Goal: Information Seeking & Learning: Learn about a topic

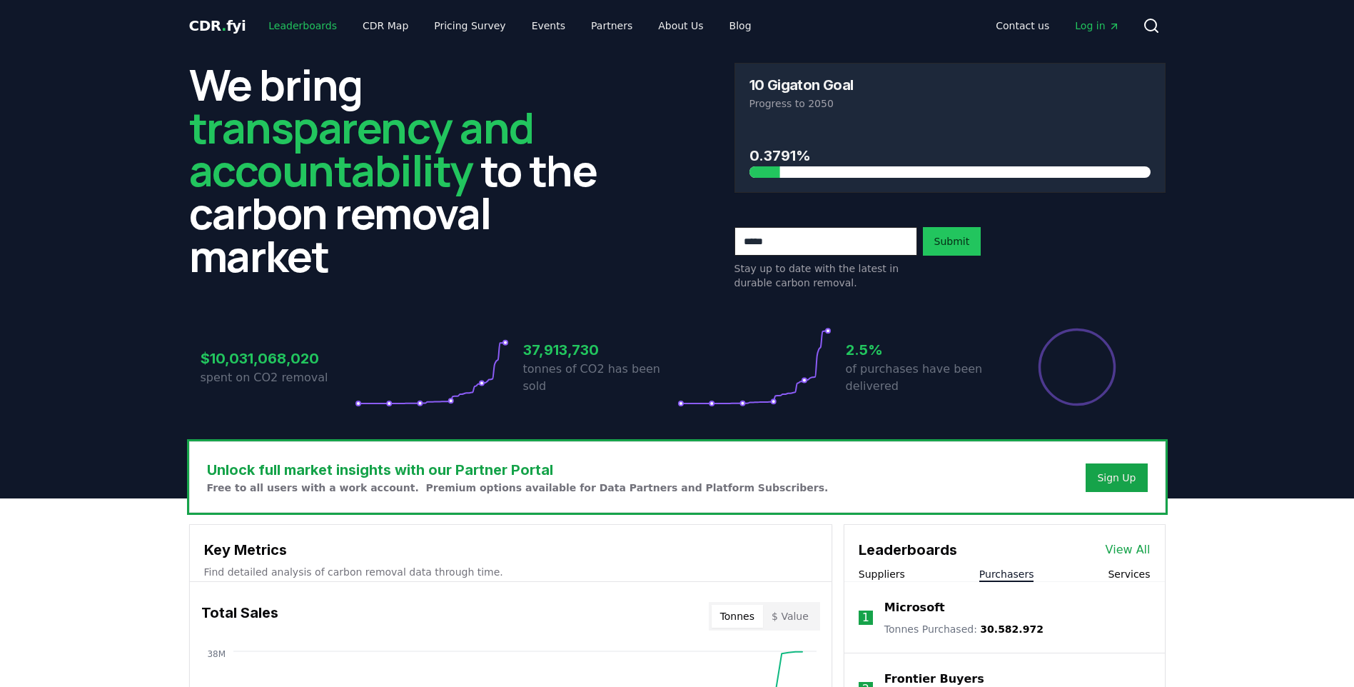
click at [303, 27] on link "Leaderboards" at bounding box center [302, 26] width 91 height 26
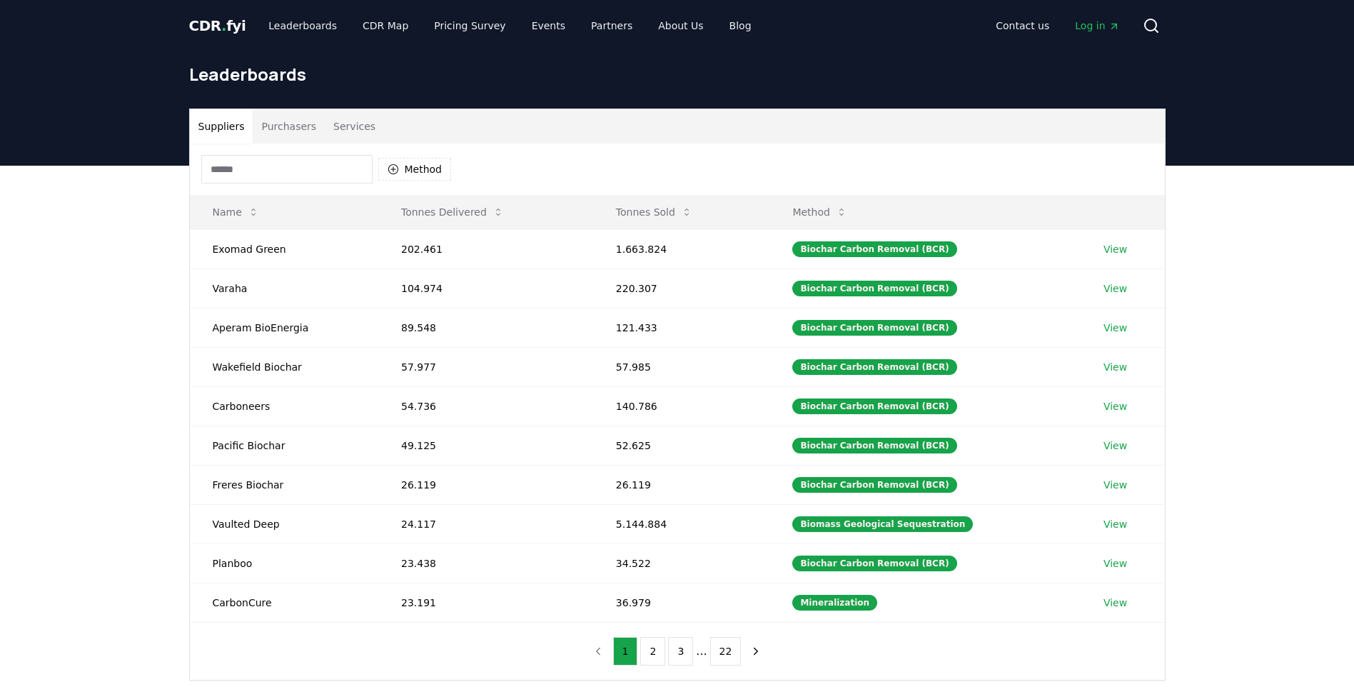
click at [342, 123] on button "Services" at bounding box center [354, 126] width 59 height 34
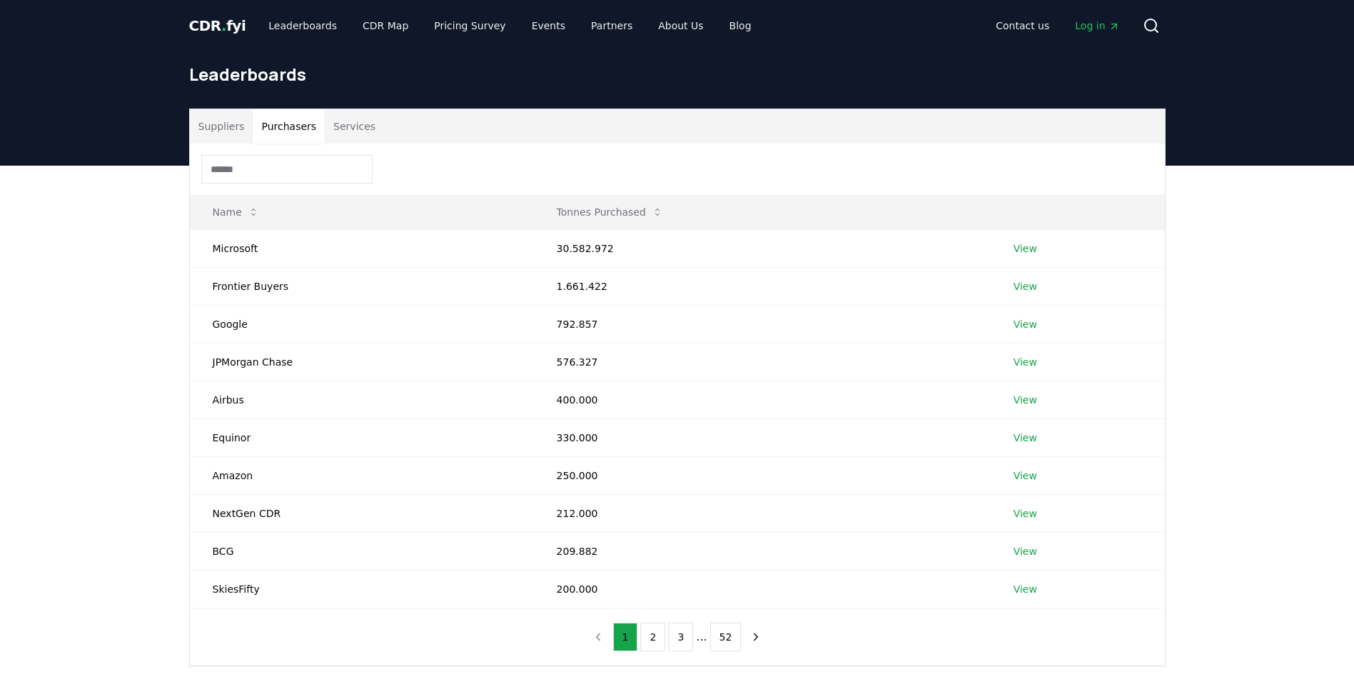
click at [288, 131] on button "Purchasers" at bounding box center [289, 126] width 72 height 34
click at [220, 128] on button "Suppliers" at bounding box center [222, 126] width 64 height 34
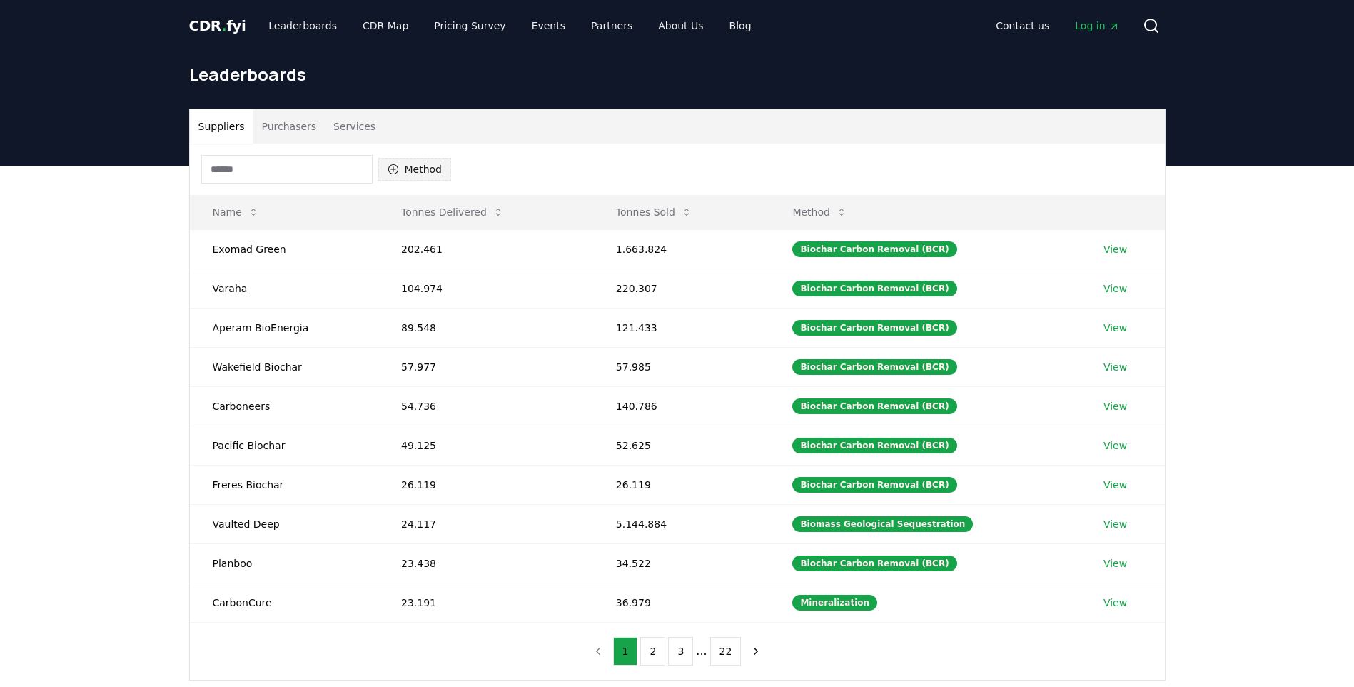
click at [392, 169] on icon "button" at bounding box center [393, 169] width 10 height 10
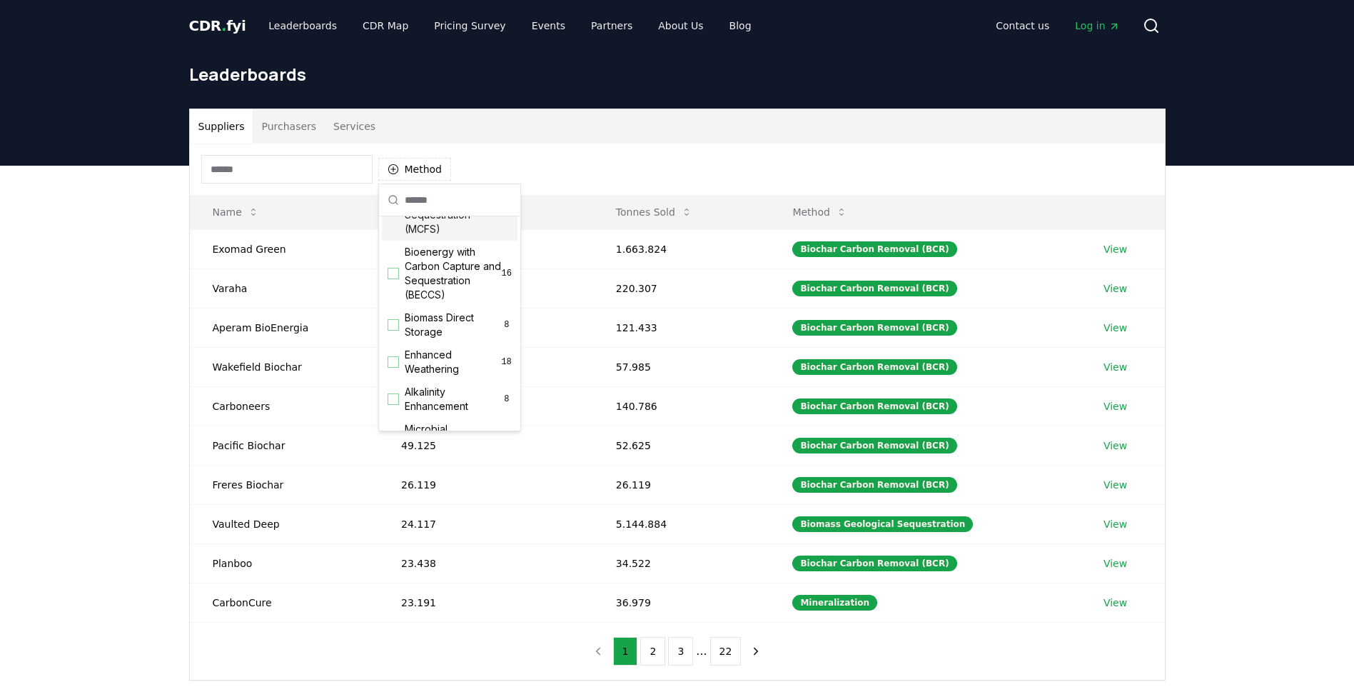
scroll to position [143, 0]
click at [395, 278] on div "Suggestions" at bounding box center [393, 271] width 11 height 11
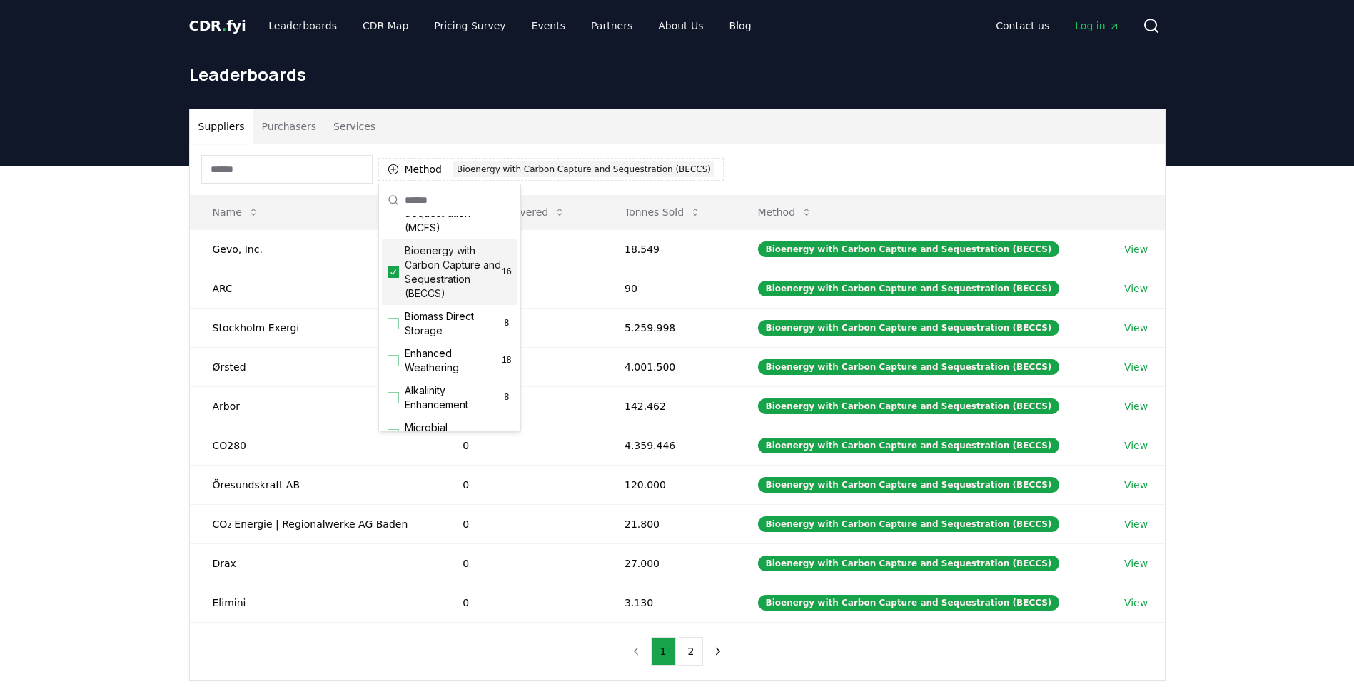
click at [814, 643] on div "Method 1 Bioenergy with Carbon Capture and Sequestration (BECCS) Name Tonnes De…" at bounding box center [677, 411] width 975 height 536
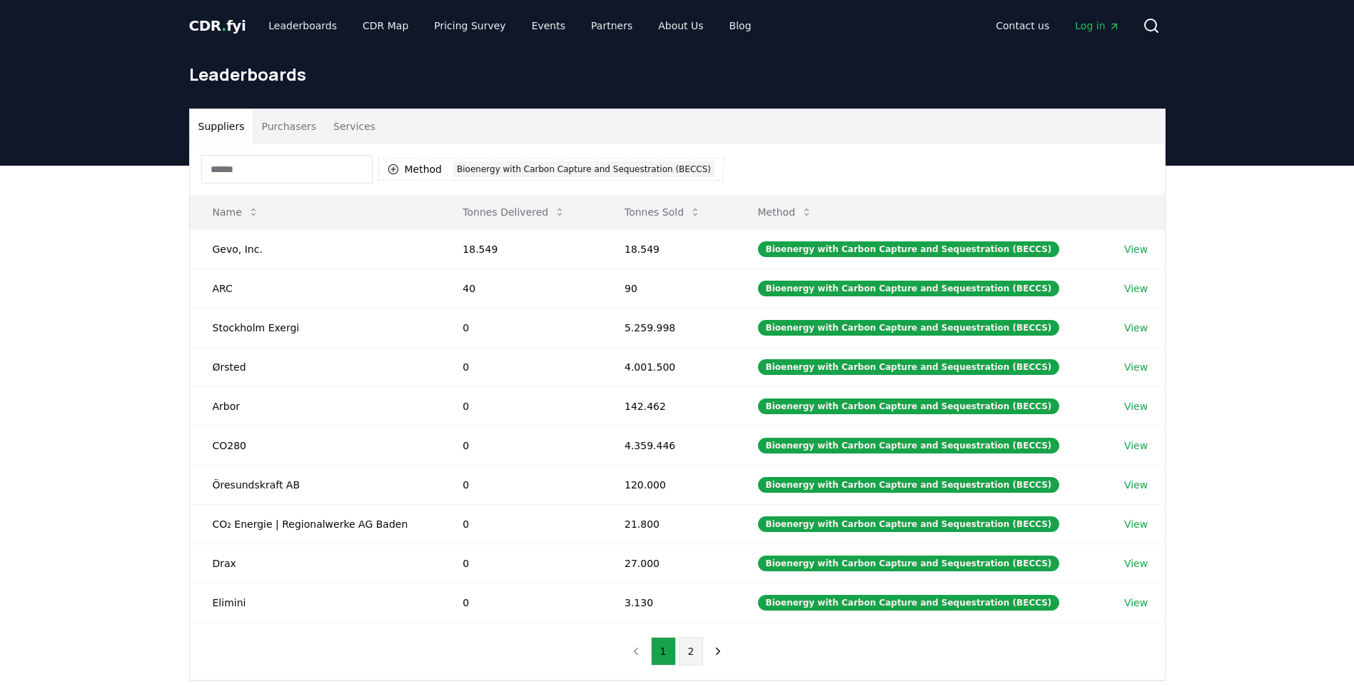
click at [695, 655] on button "2" at bounding box center [691, 651] width 25 height 29
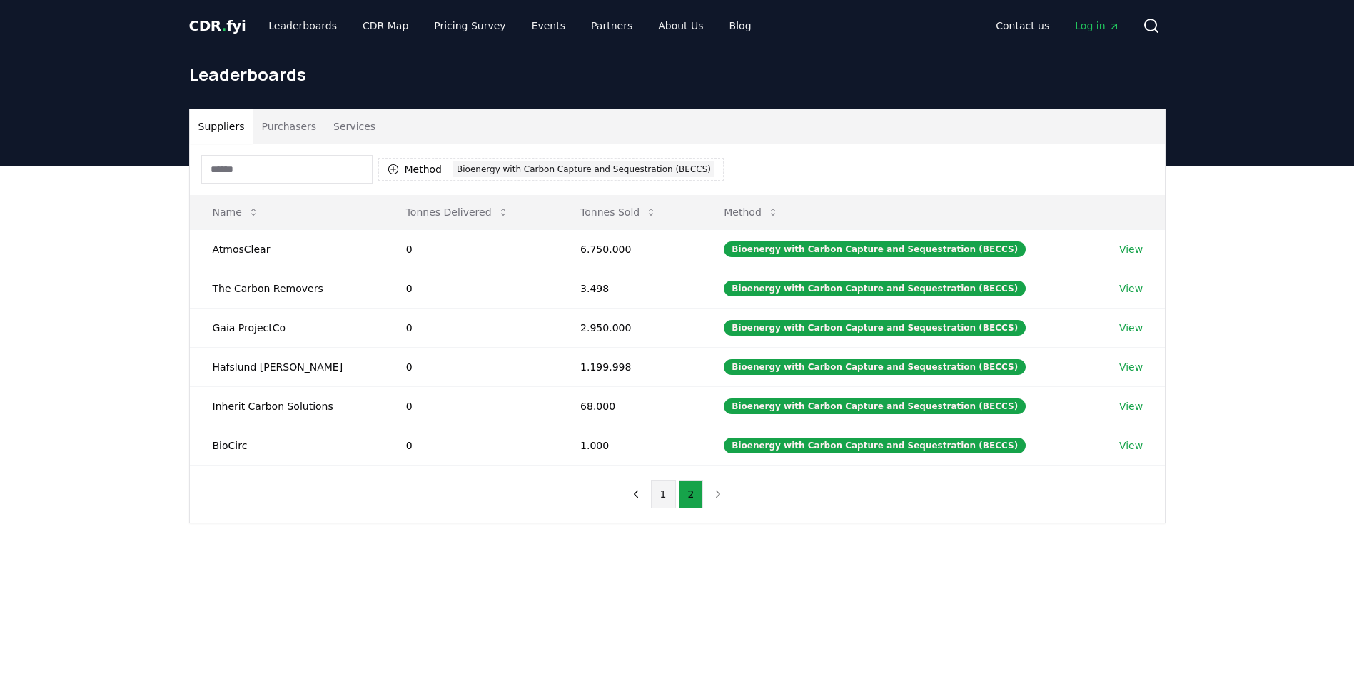
click at [663, 492] on button "1" at bounding box center [663, 494] width 25 height 29
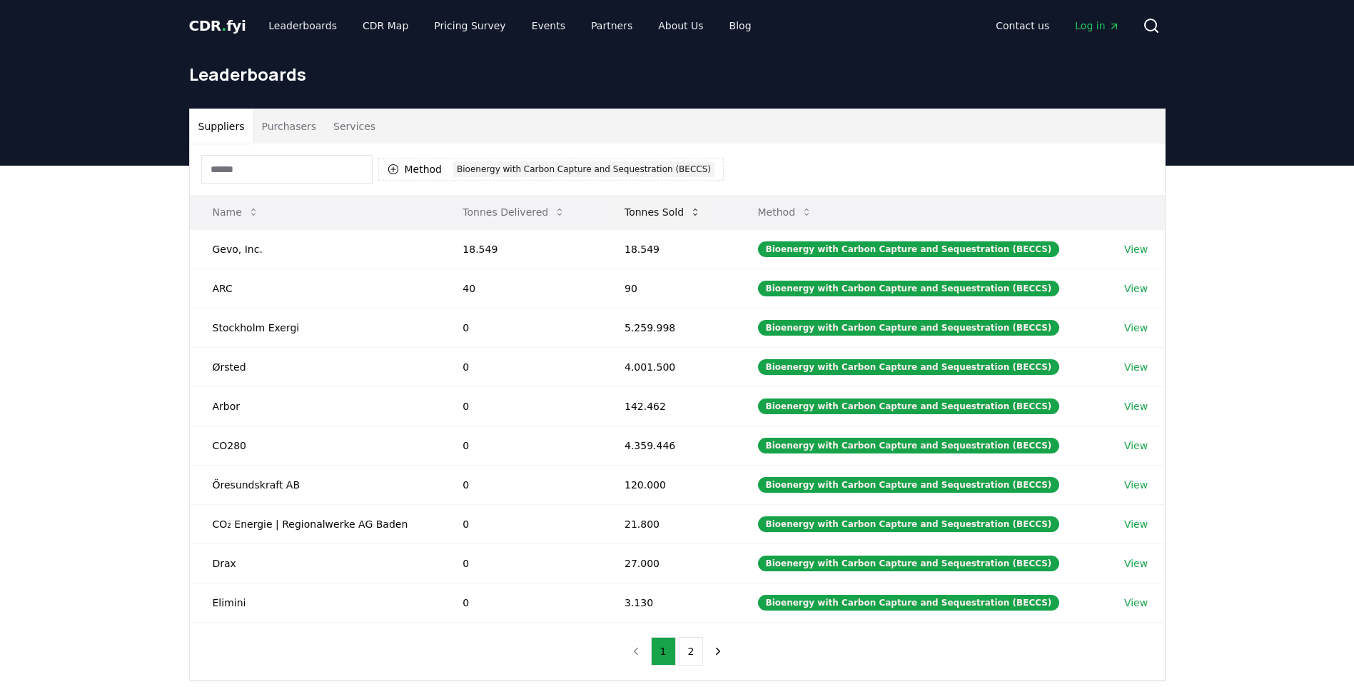
click at [701, 206] on icon at bounding box center [694, 211] width 11 height 11
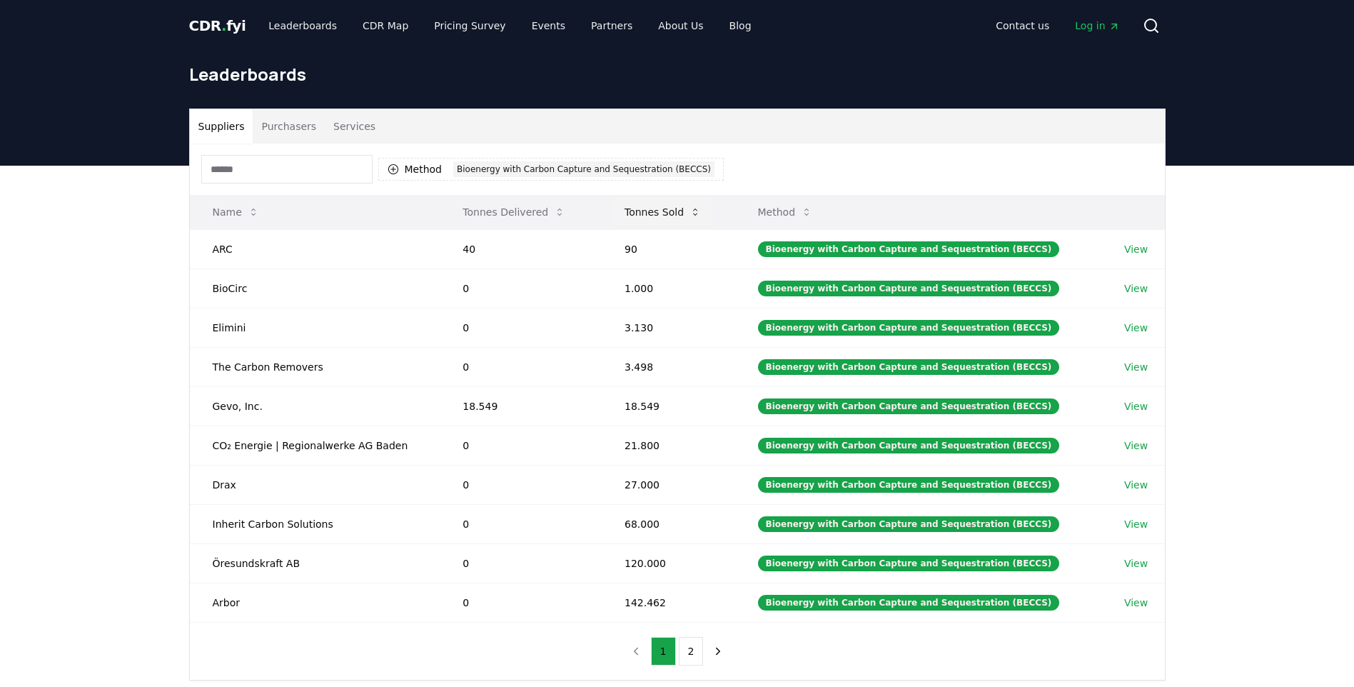
click at [701, 206] on icon at bounding box center [694, 211] width 11 height 11
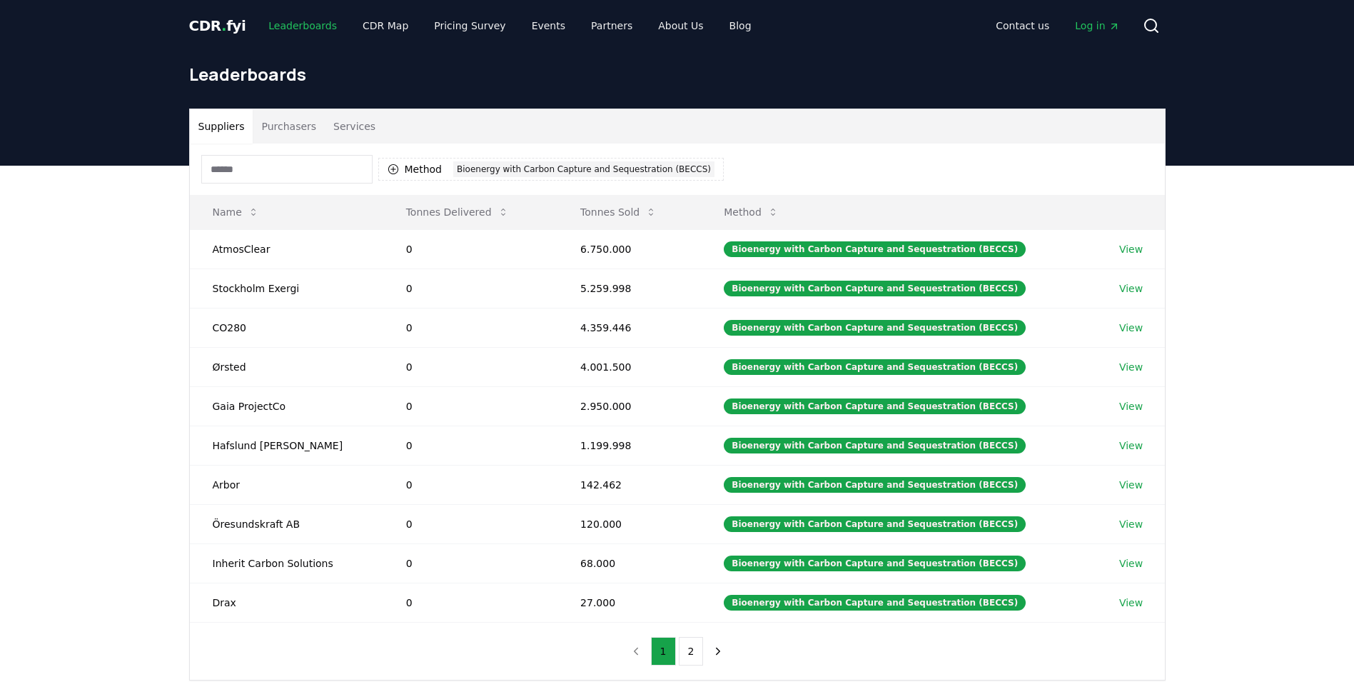
click at [294, 25] on link "Leaderboards" at bounding box center [302, 26] width 91 height 26
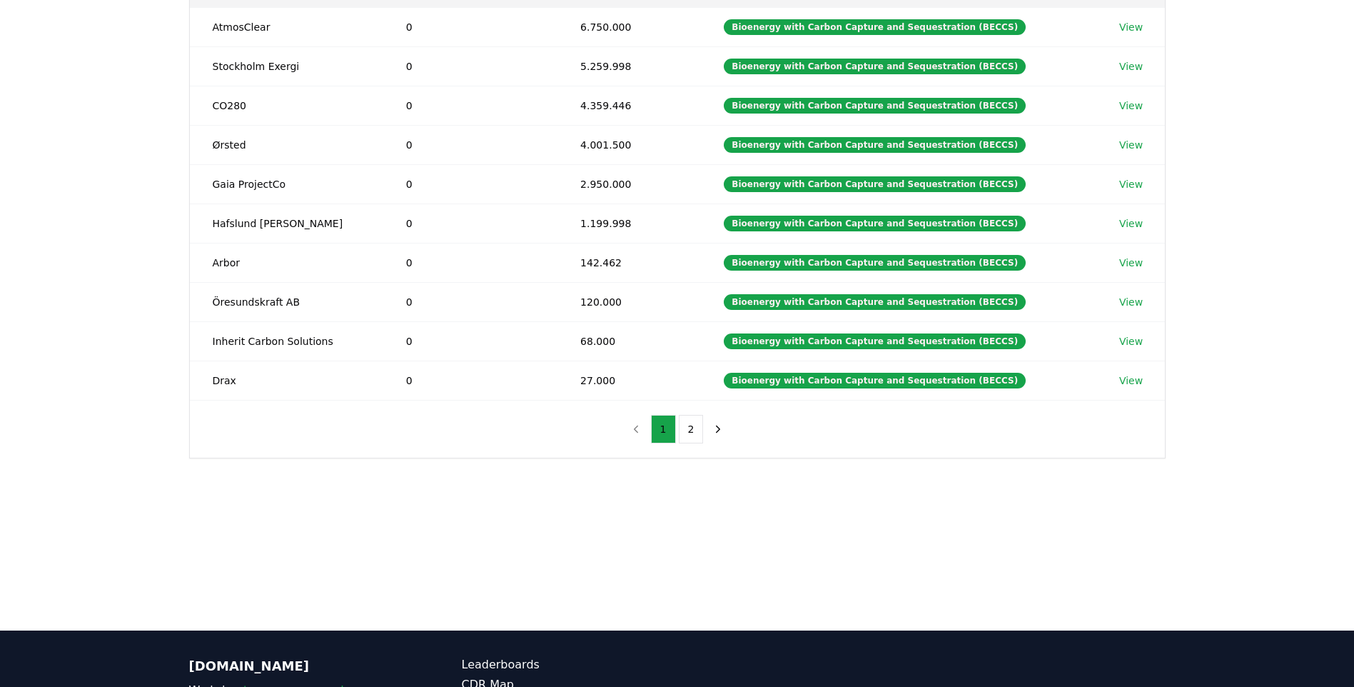
scroll to position [0, 0]
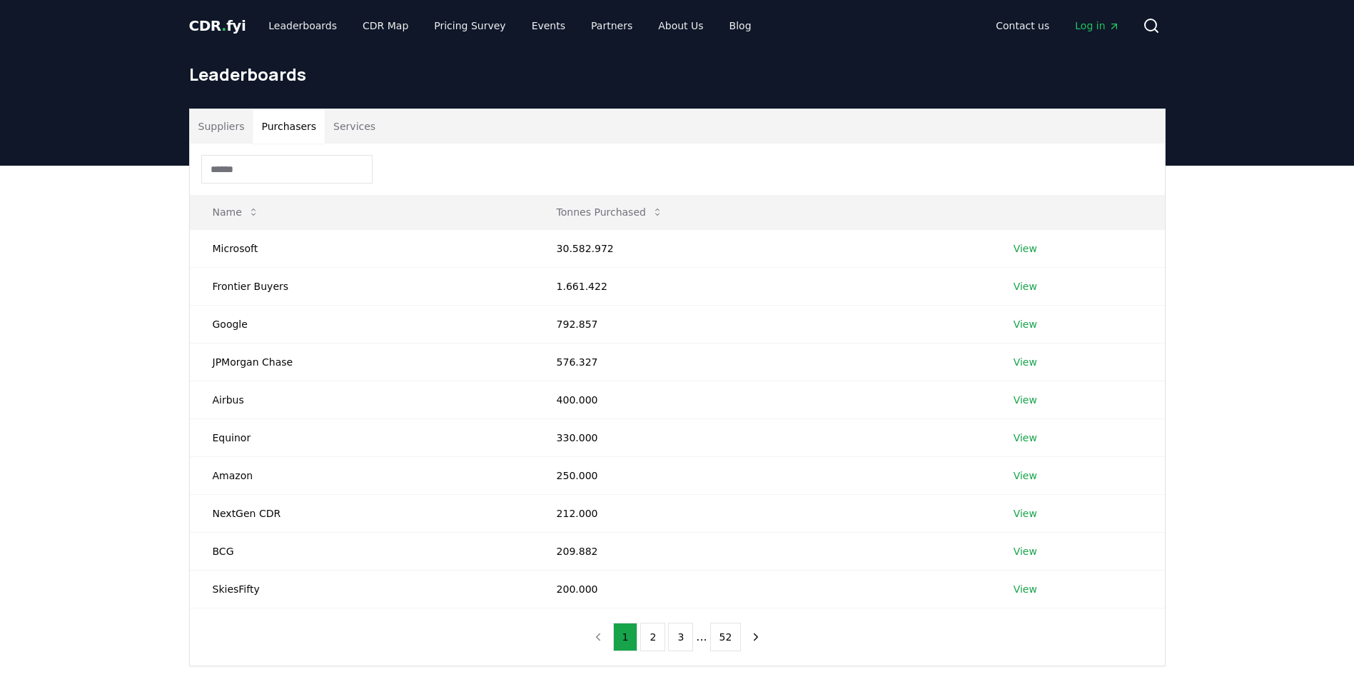
click at [286, 122] on button "Purchasers" at bounding box center [289, 126] width 72 height 34
click at [349, 124] on button "Services" at bounding box center [354, 126] width 59 height 34
